Goal: Information Seeking & Learning: Learn about a topic

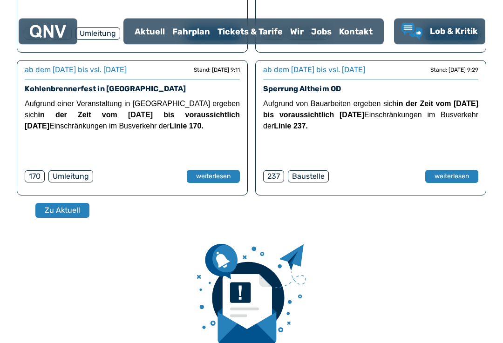
scroll to position [390, 0]
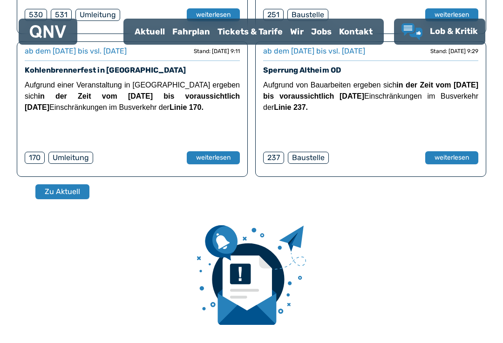
click at [66, 191] on button "Zu Aktuell" at bounding box center [62, 192] width 54 height 15
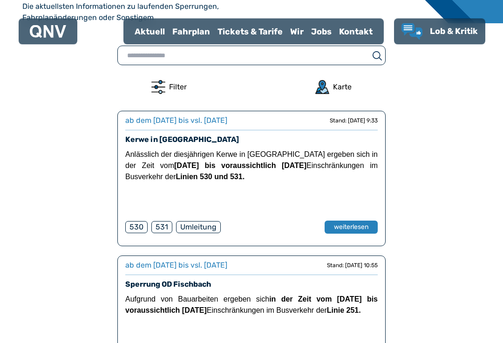
scroll to position [267, 0]
click at [352, 223] on button "weiterlesen" at bounding box center [351, 227] width 53 height 13
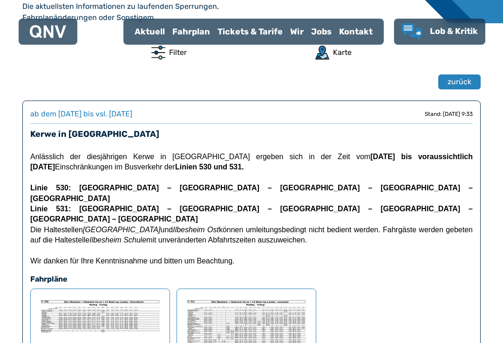
scroll to position [221, 0]
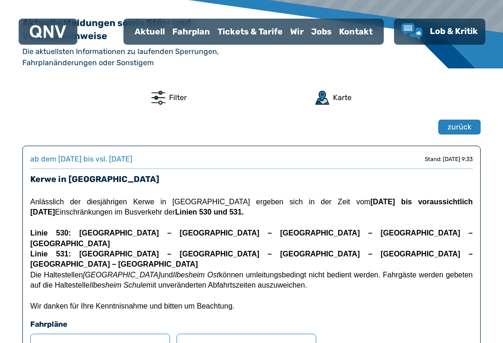
click at [457, 128] on span "zurück" at bounding box center [460, 127] width 24 height 11
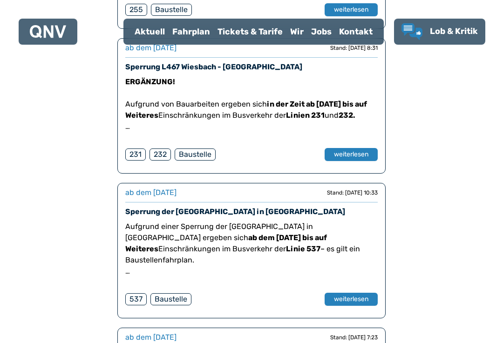
scroll to position [2929, 0]
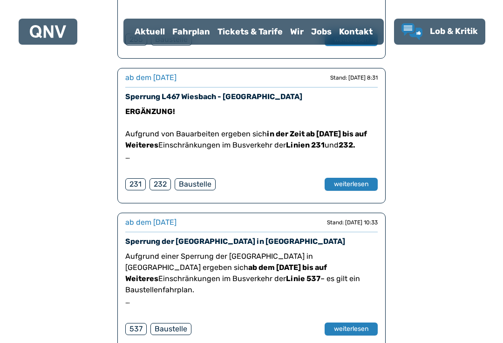
click at [325, 30] on div "Jobs" at bounding box center [322, 32] width 28 height 24
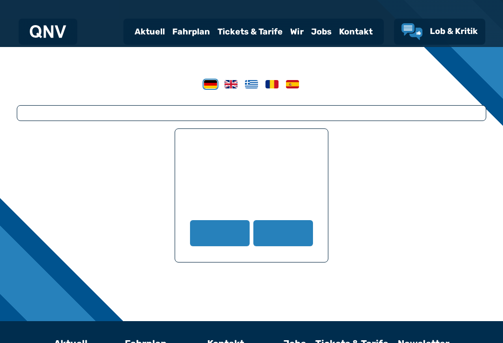
scroll to position [239, 0]
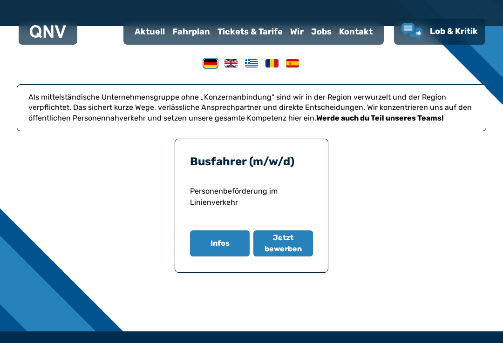
click at [224, 243] on button "Infos" at bounding box center [220, 244] width 60 height 26
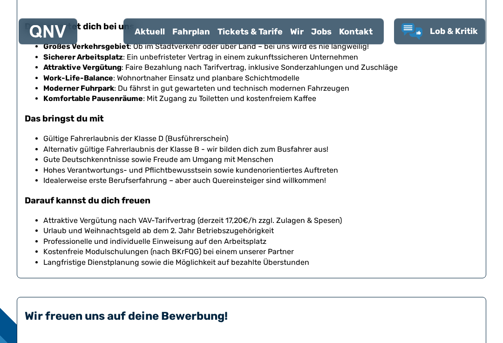
scroll to position [505, 0]
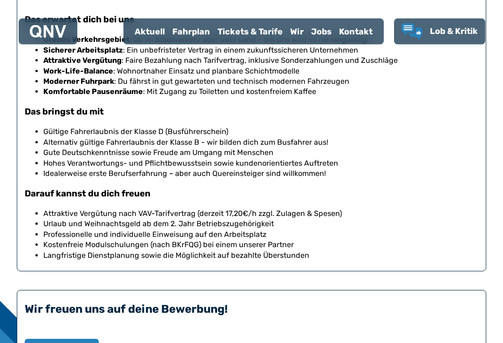
click at [450, 159] on li "Hohes Verantwortungs- und Pflichtbewusstsein sowie kundenorientiertes Auftreten" at bounding box center [260, 164] width 435 height 10
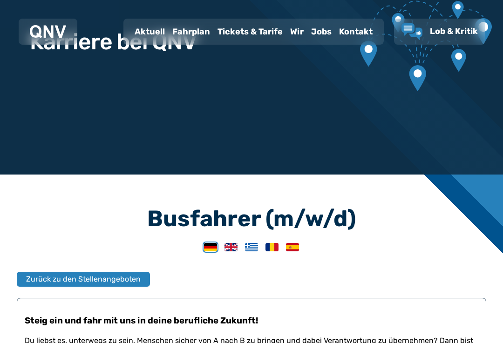
scroll to position [90, 0]
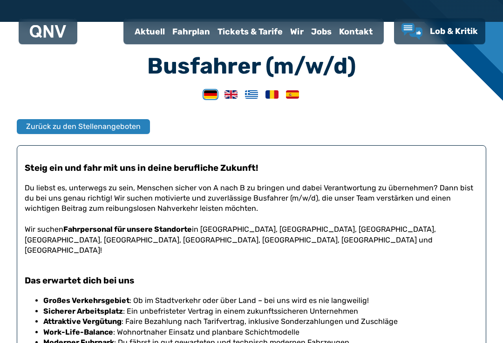
scroll to position [244, 0]
click at [114, 123] on span "Zurück zu den Stellenangeboten" at bounding box center [83, 126] width 115 height 11
